Goal: Information Seeking & Learning: Learn about a topic

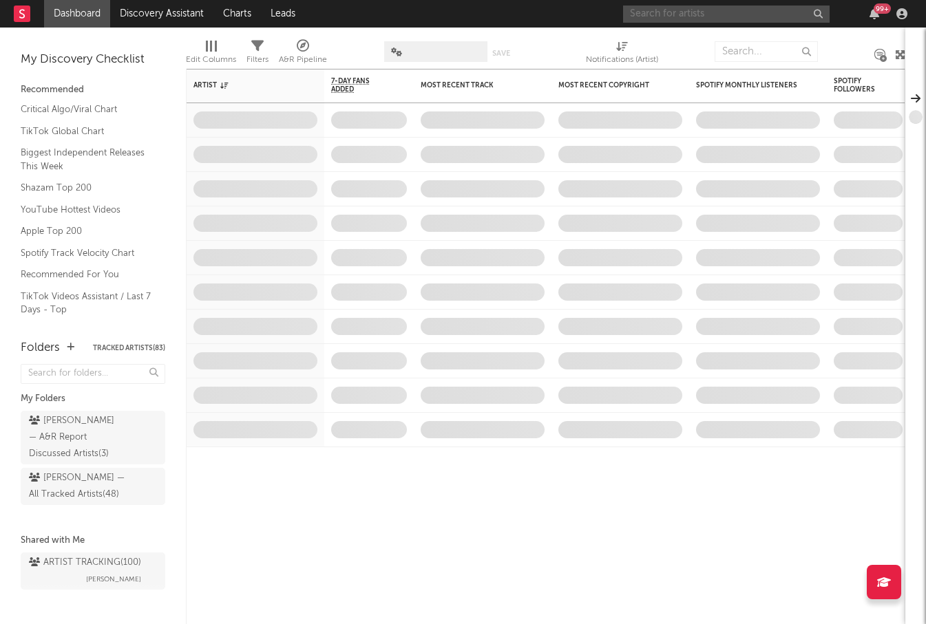
click at [685, 14] on input "text" at bounding box center [726, 14] width 206 height 17
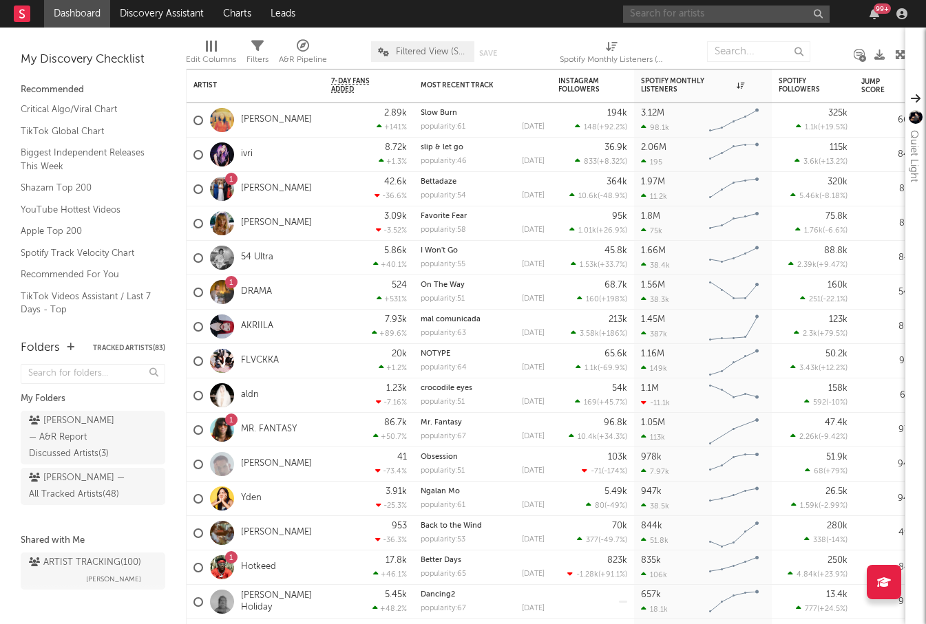
click at [683, 12] on input "text" at bounding box center [726, 14] width 206 height 17
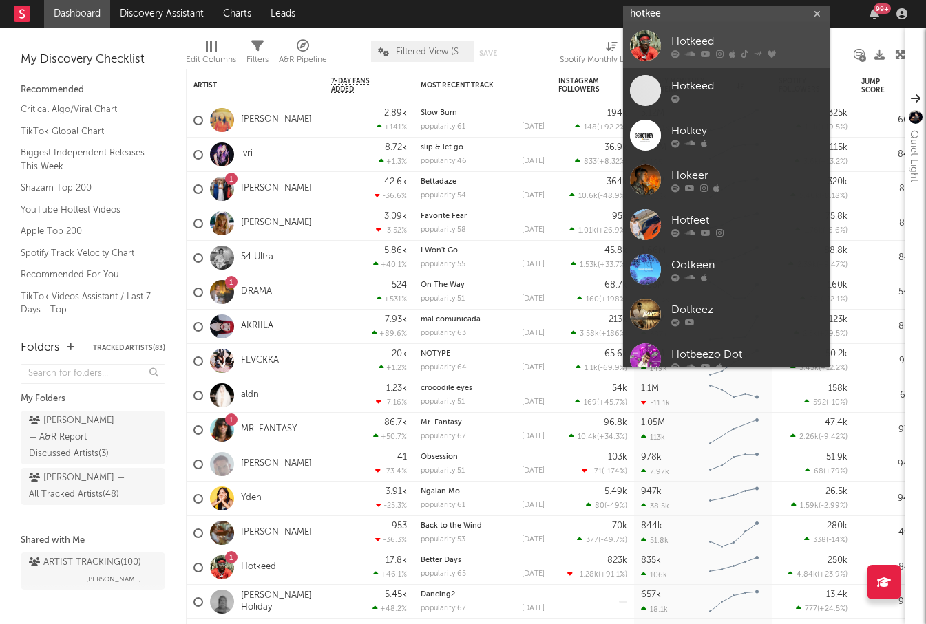
type input "hotkee"
click at [682, 39] on div "Hotkeed" at bounding box center [746, 41] width 151 height 17
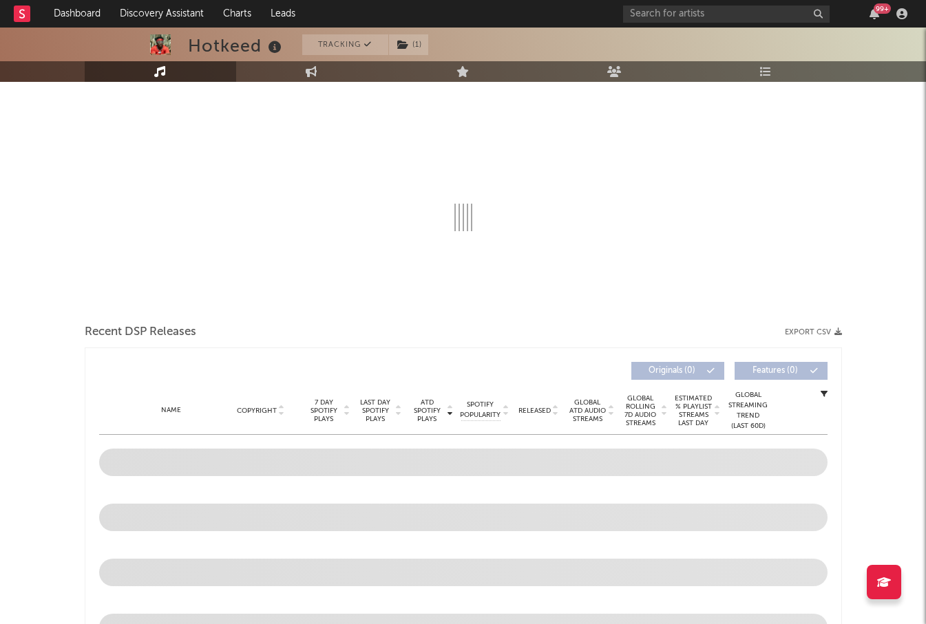
scroll to position [156, 0]
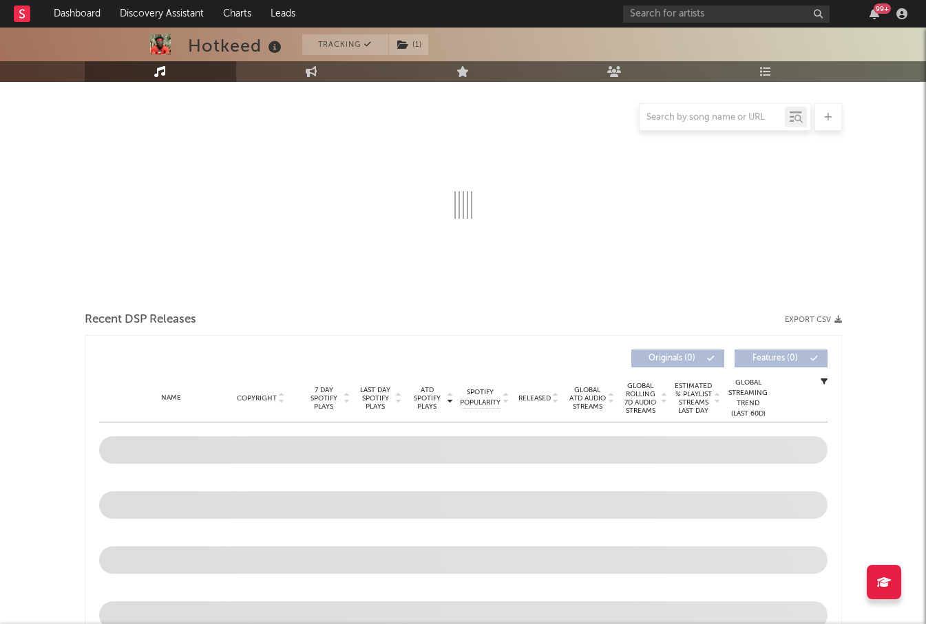
select select "6m"
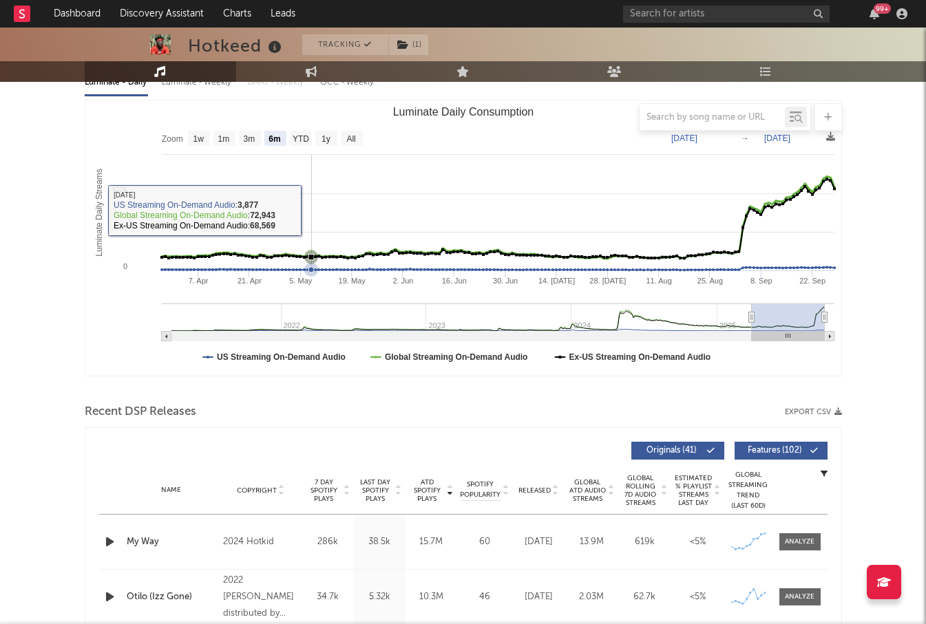
scroll to position [120, 0]
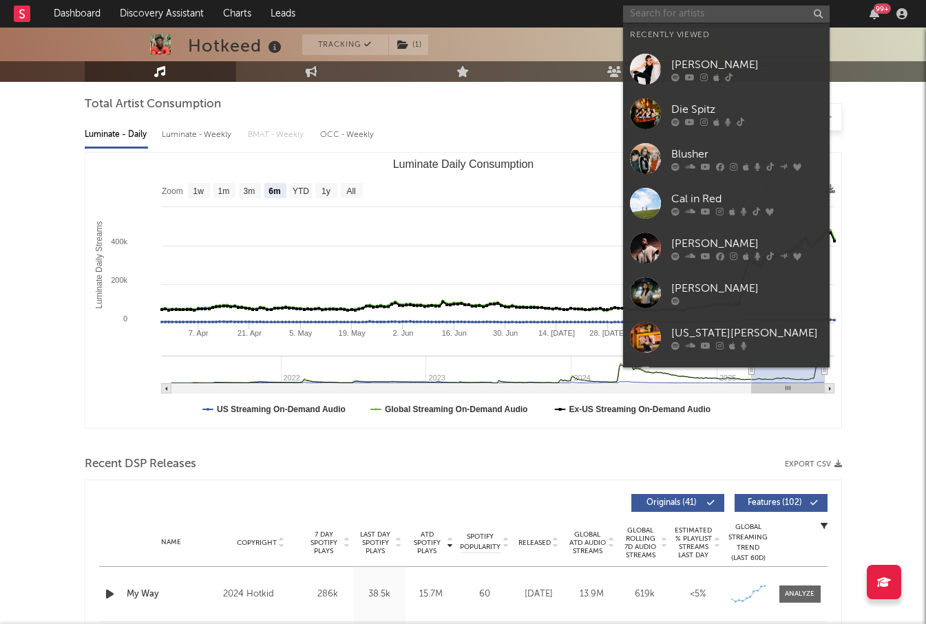
click at [681, 20] on input "text" at bounding box center [726, 14] width 206 height 17
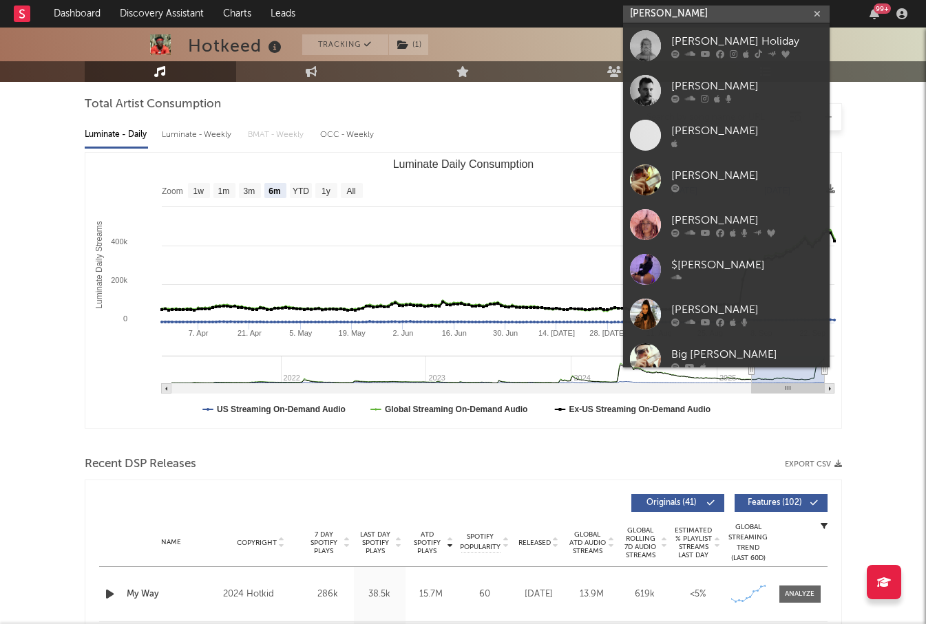
type input "[PERSON_NAME]"
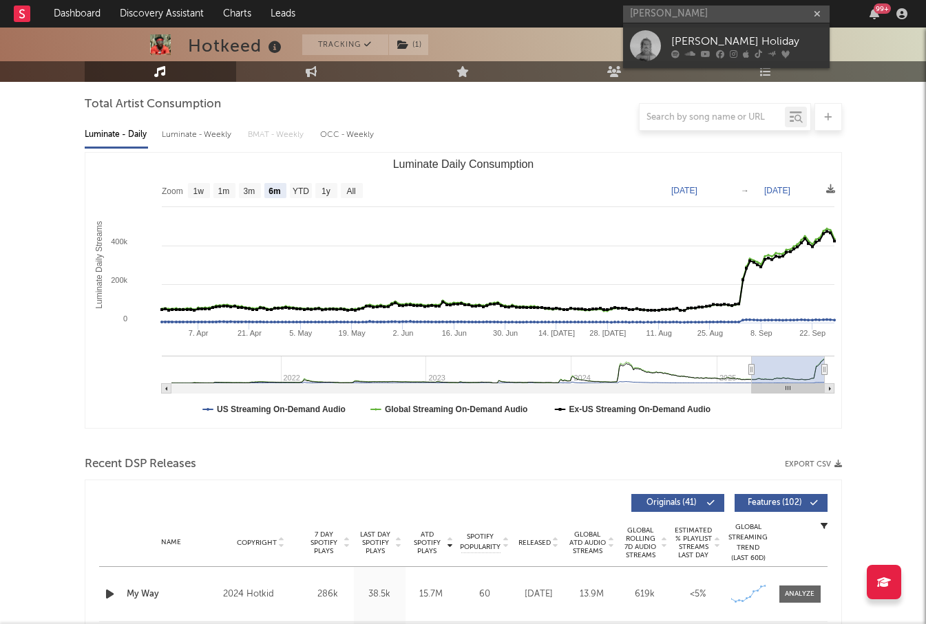
click at [690, 54] on icon at bounding box center [690, 54] width 10 height 8
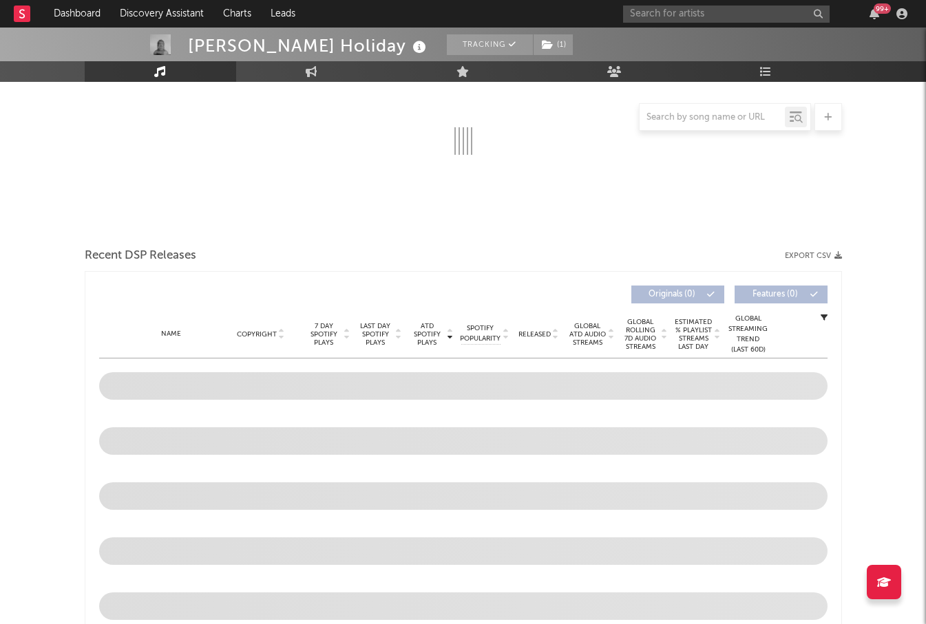
scroll to position [232, 0]
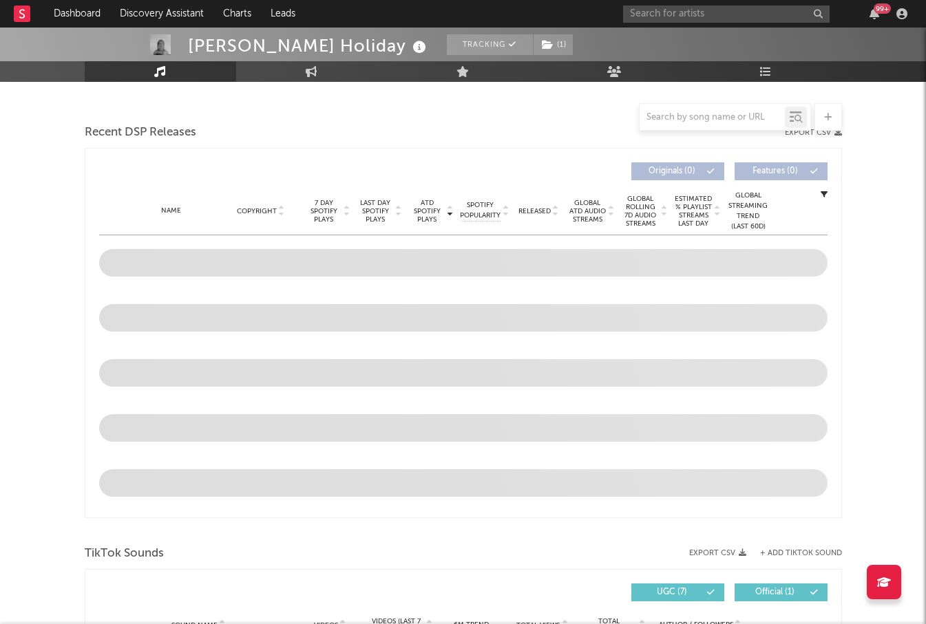
select select "6m"
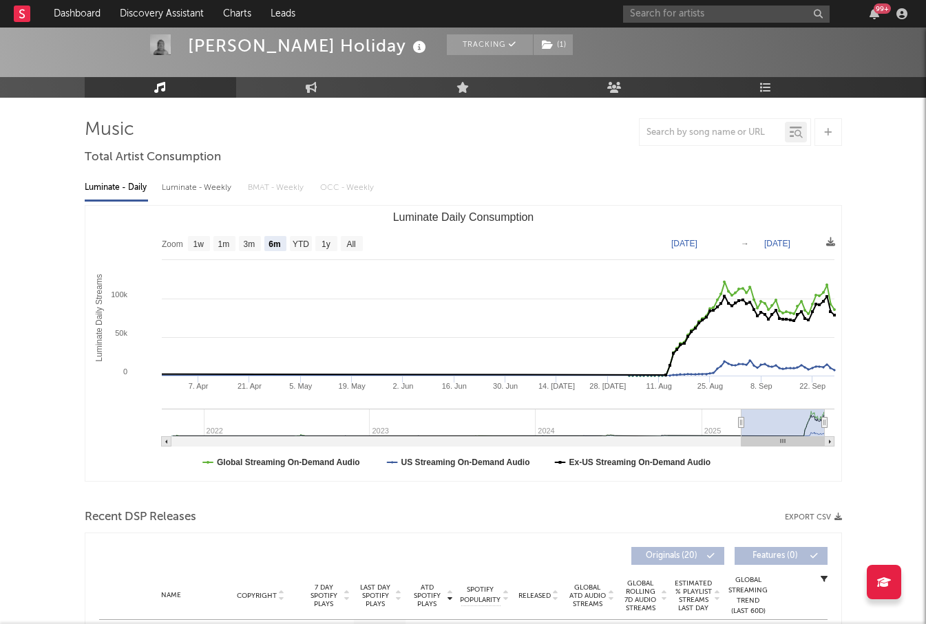
scroll to position [0, 0]
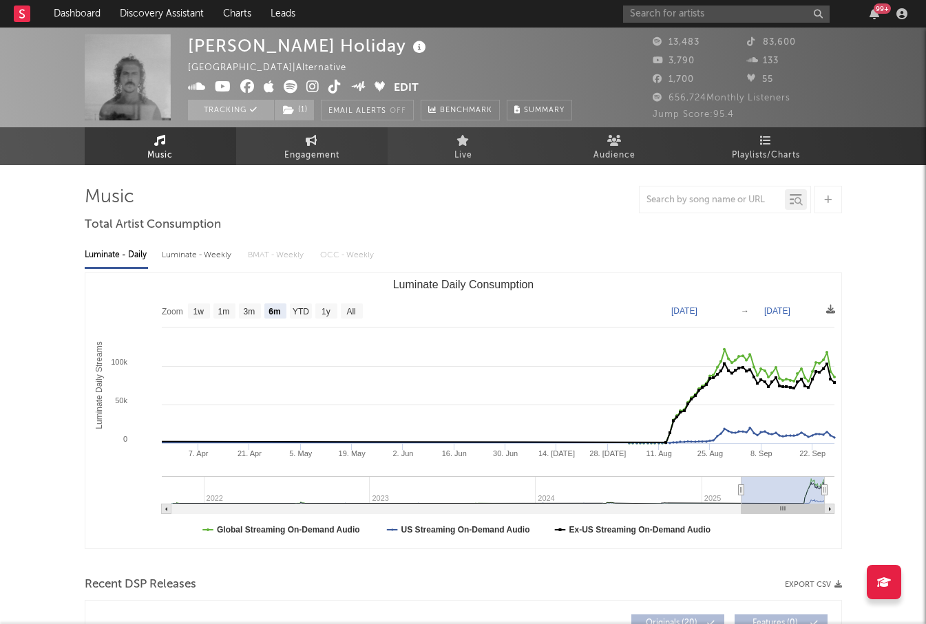
click at [299, 146] on link "Engagement" at bounding box center [311, 146] width 151 height 38
select select "1w"
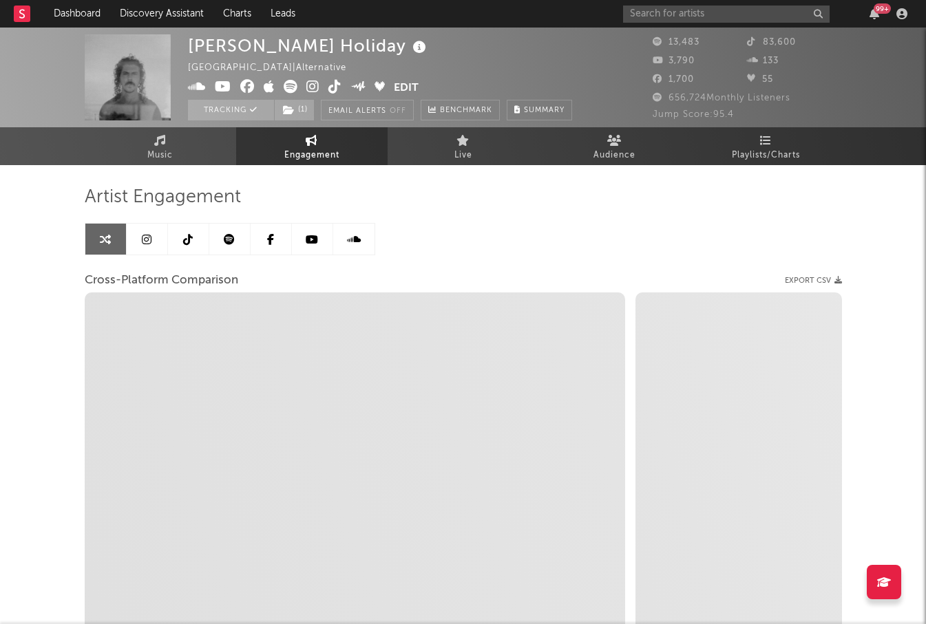
scroll to position [126, 0]
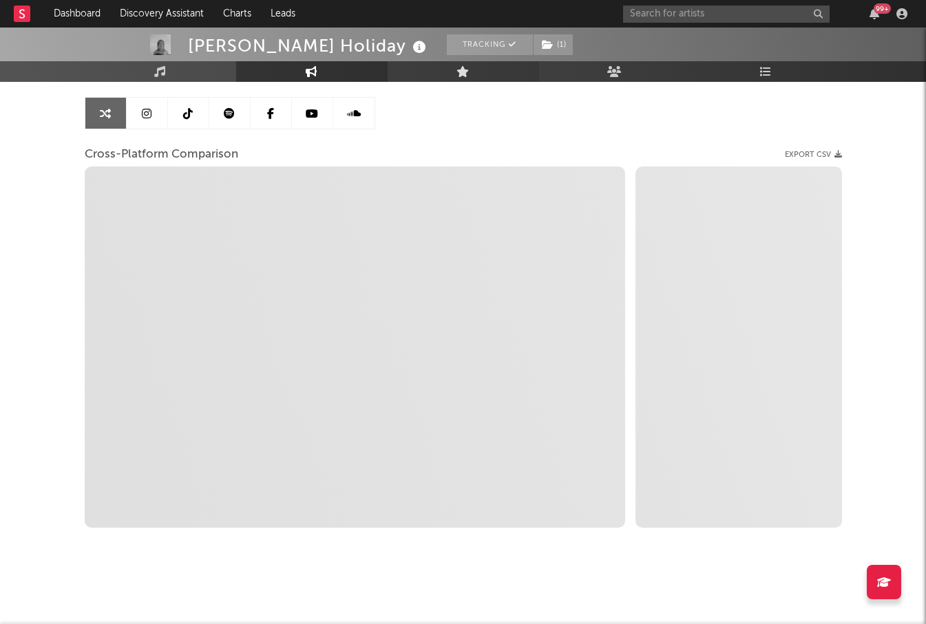
select select "1m"
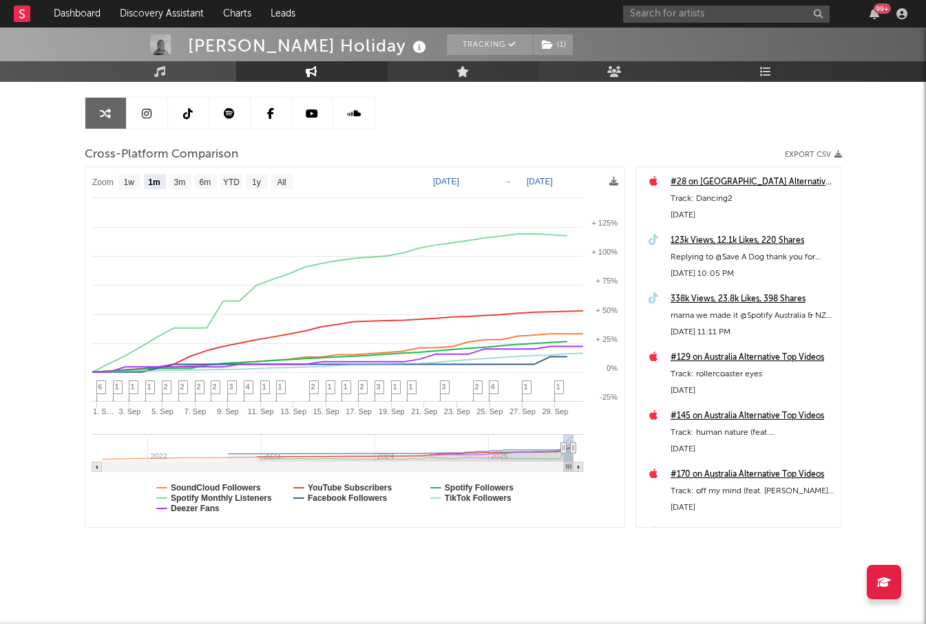
click at [449, 73] on link "Live" at bounding box center [462, 71] width 151 height 21
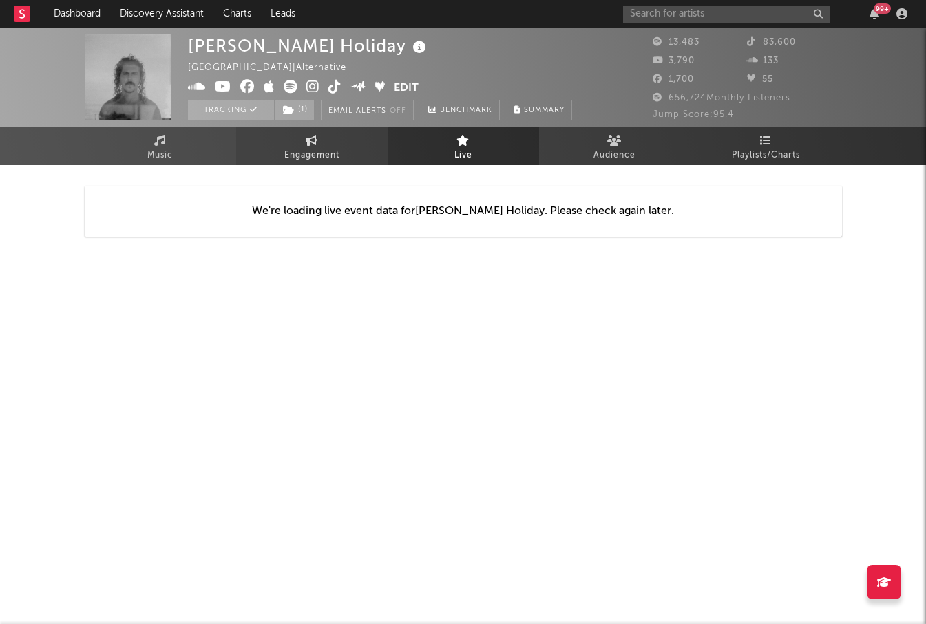
click at [320, 129] on link "Engagement" at bounding box center [311, 146] width 151 height 38
select select "1w"
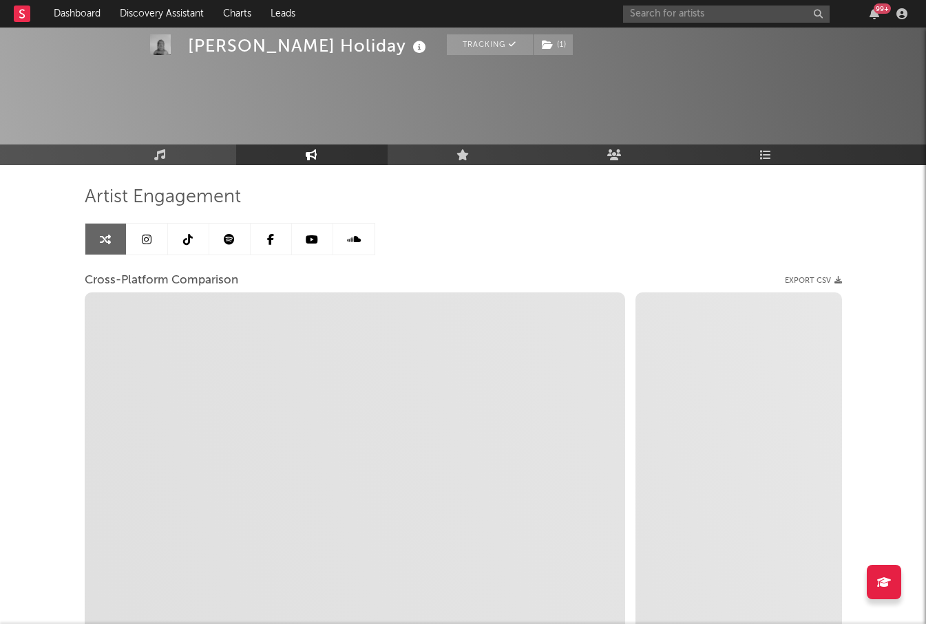
scroll to position [126, 0]
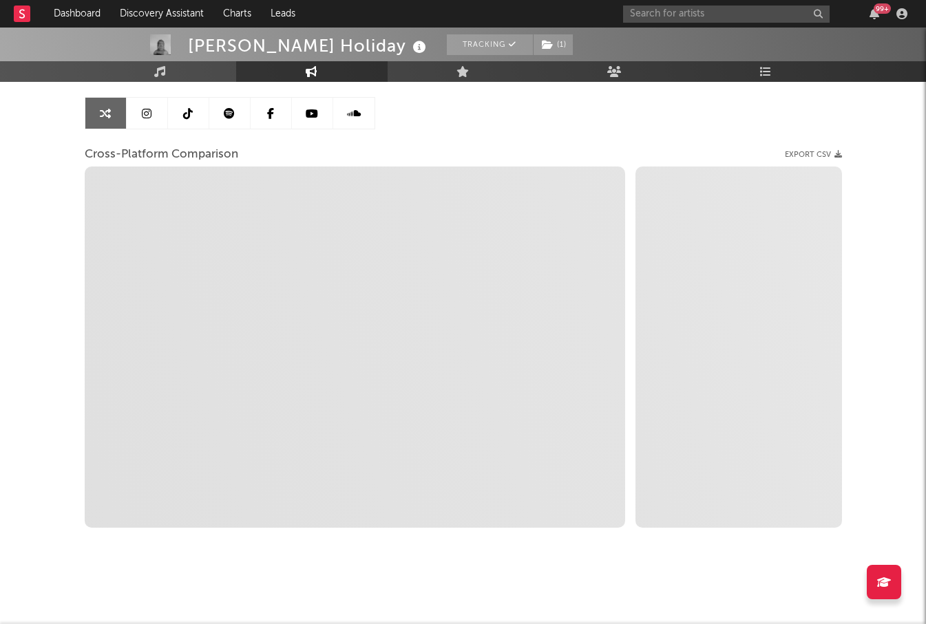
select select "1m"
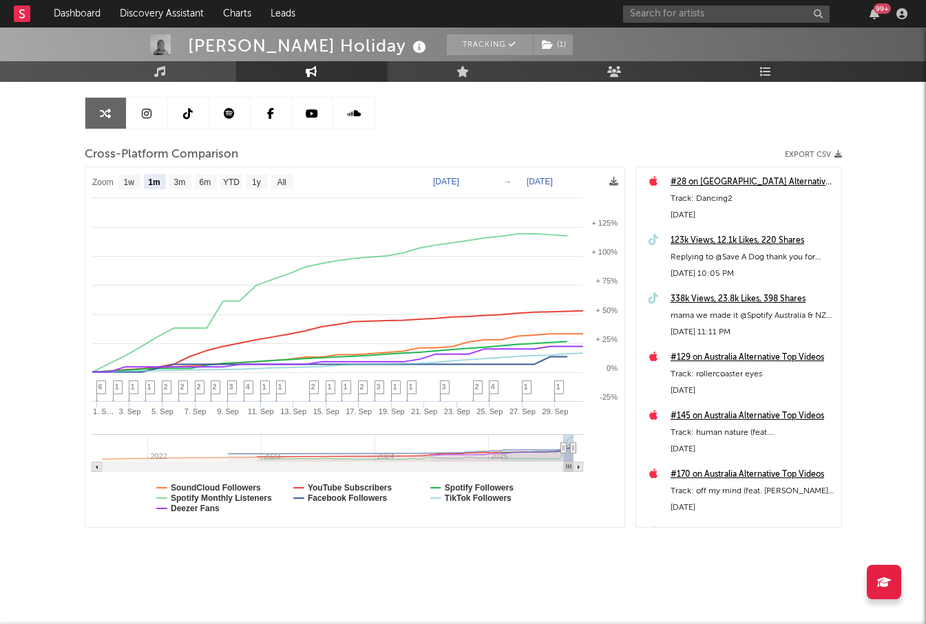
click at [741, 300] on div "338k Views, 23.8k Likes, 398 Shares" at bounding box center [752, 299] width 164 height 17
click at [714, 299] on div "338k Views, 23.8k Likes, 398 Shares" at bounding box center [752, 299] width 164 height 17
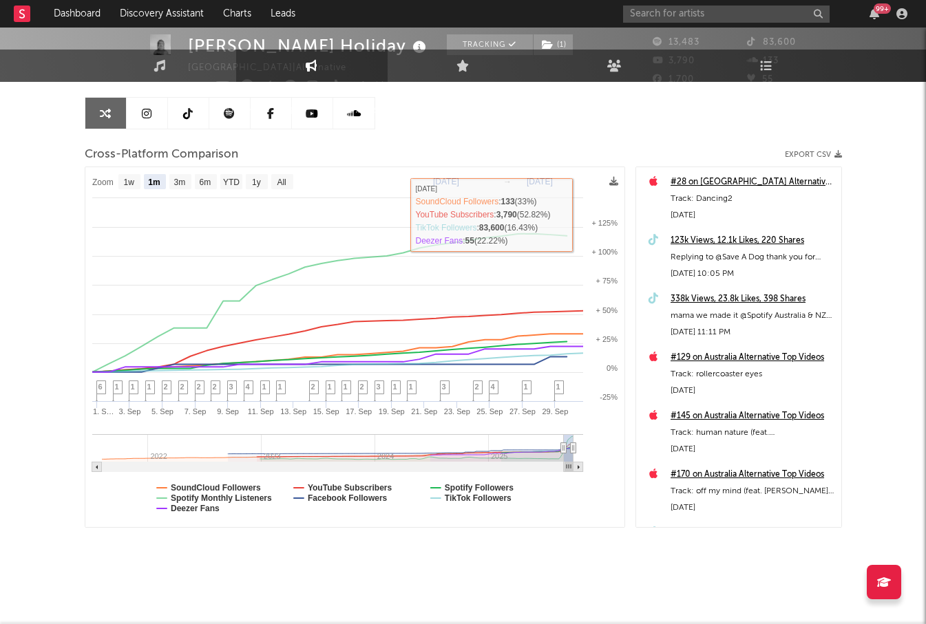
scroll to position [0, 0]
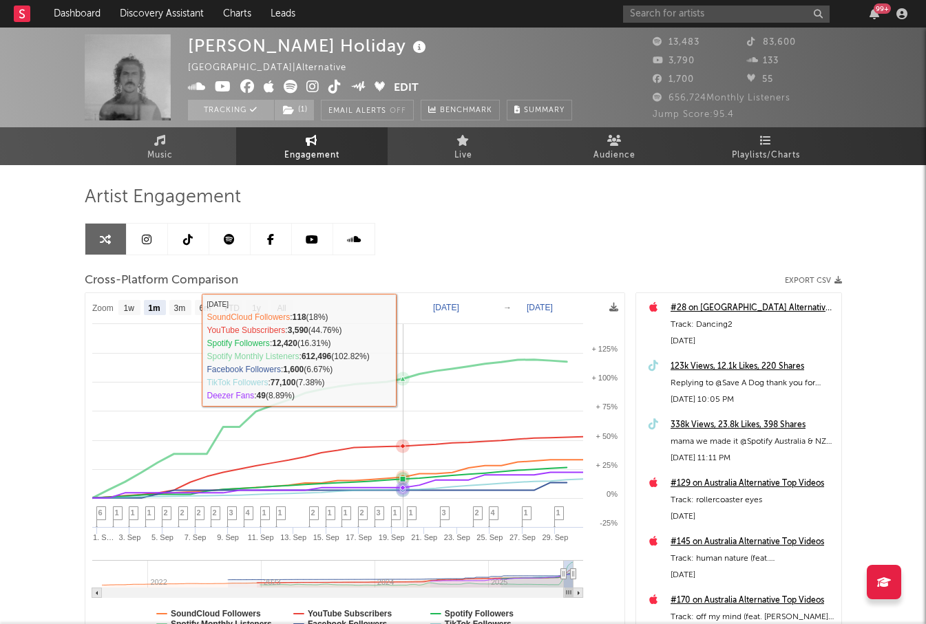
click at [394, 343] on rect at bounding box center [354, 473] width 539 height 360
click at [454, 221] on div "Artist Engagement Cross-Platform Comparison Export CSV Zoom 1w 1m 3m 6m YTD 1y …" at bounding box center [463, 420] width 757 height 468
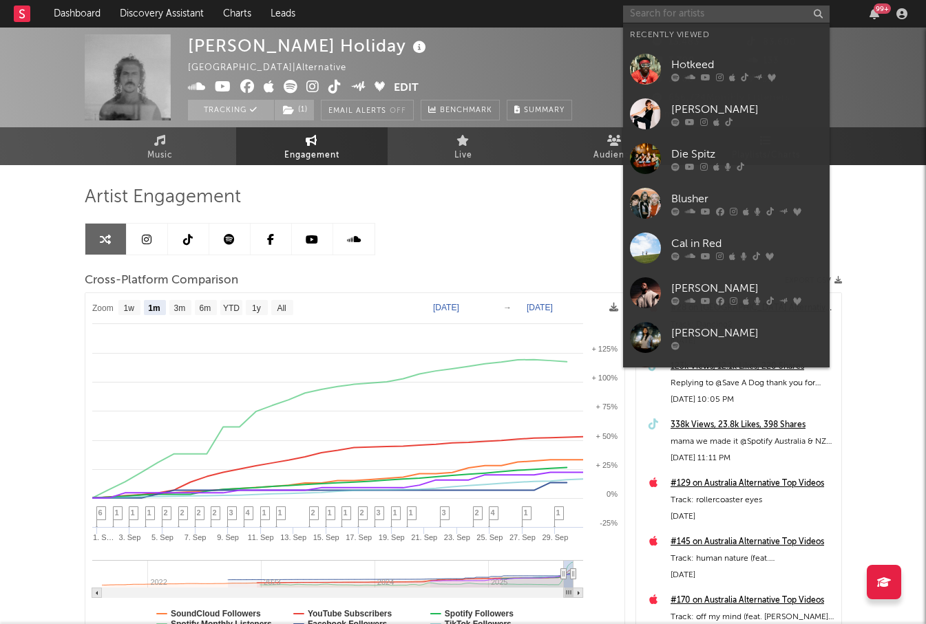
click at [685, 10] on input "text" at bounding box center [726, 14] width 206 height 17
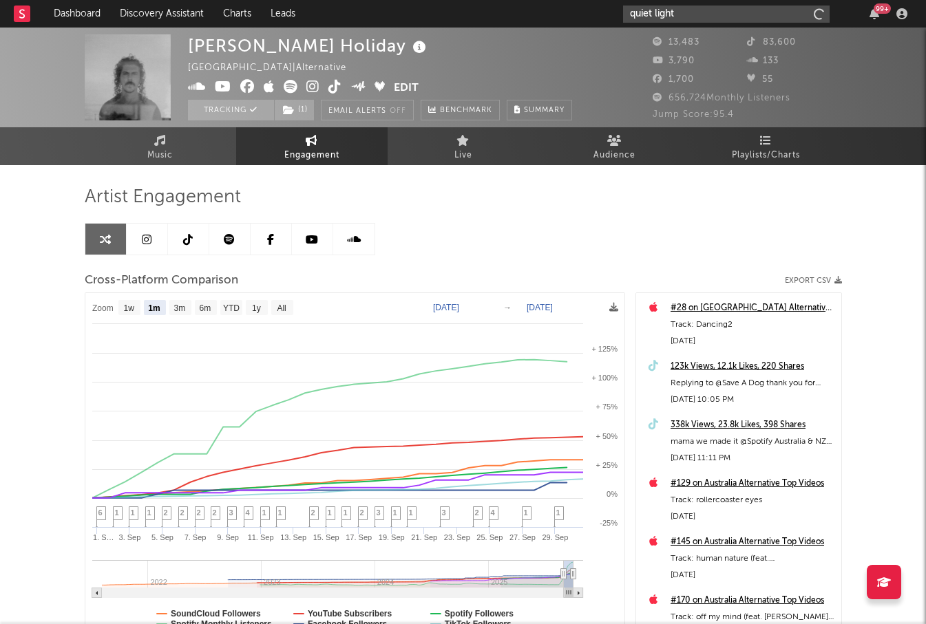
type input "quiet light"
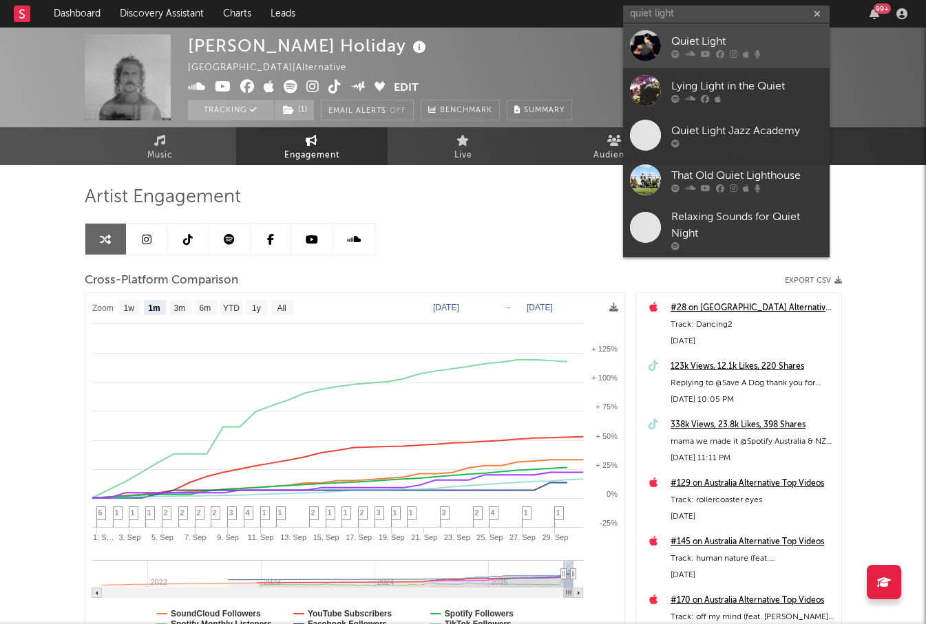
click at [703, 39] on div "Quiet Light" at bounding box center [746, 41] width 151 height 17
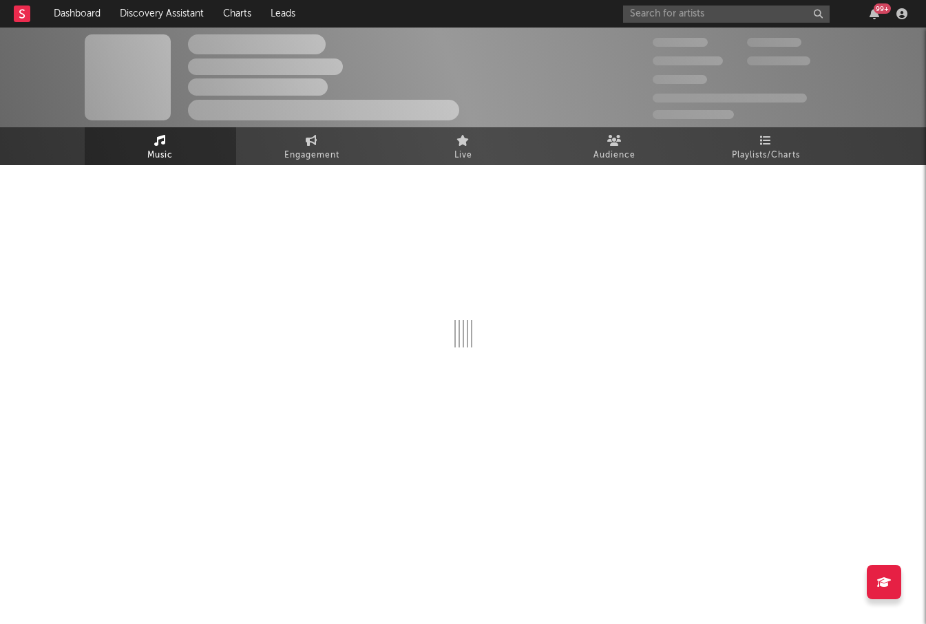
select select "1w"
